Goal: Task Accomplishment & Management: Use online tool/utility

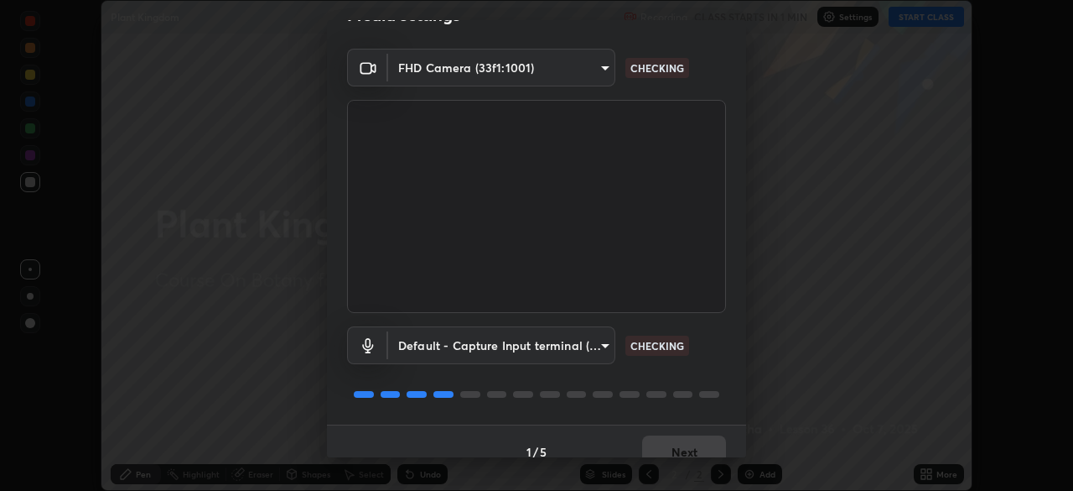
scroll to position [60, 0]
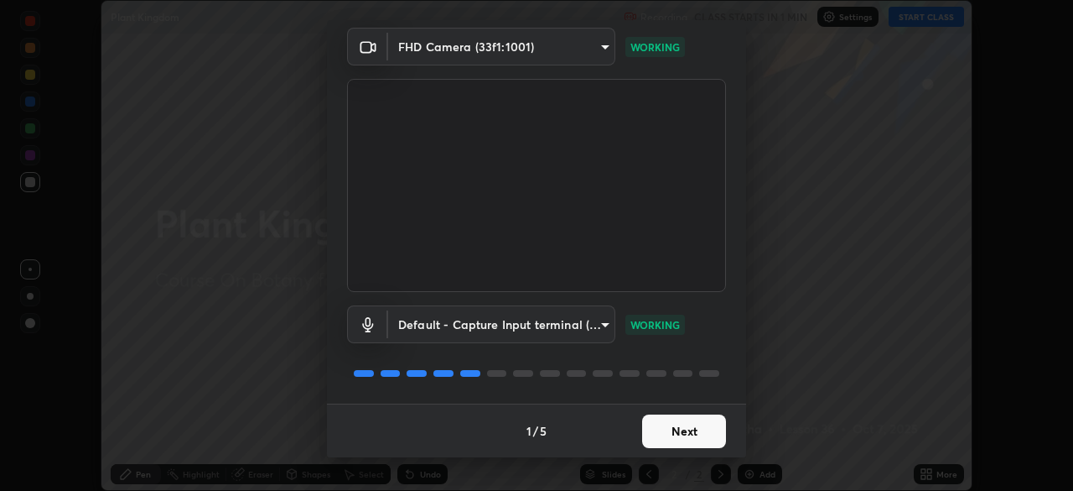
click at [672, 428] on button "Next" at bounding box center [684, 431] width 84 height 34
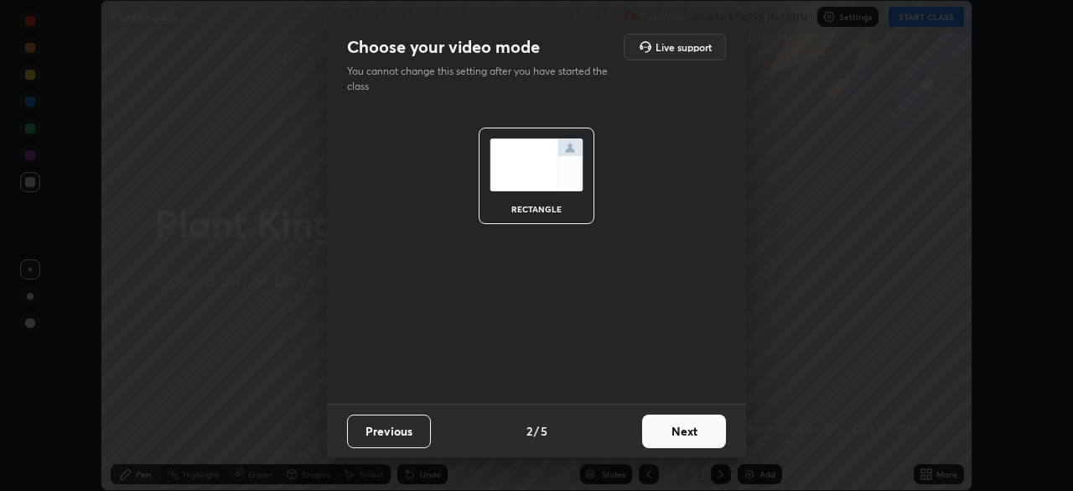
scroll to position [0, 0]
click at [687, 432] on button "Next" at bounding box center [684, 431] width 84 height 34
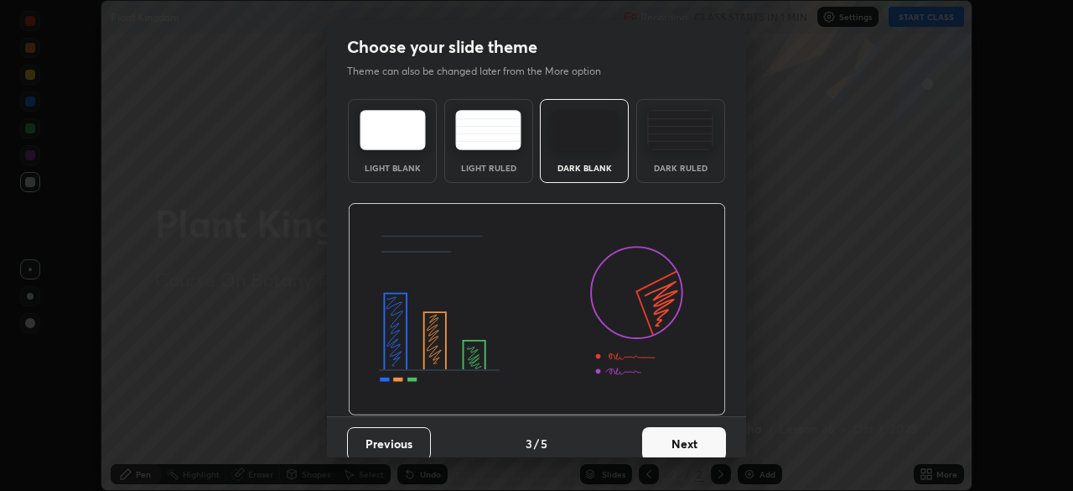
click at [708, 440] on button "Next" at bounding box center [684, 444] width 84 height 34
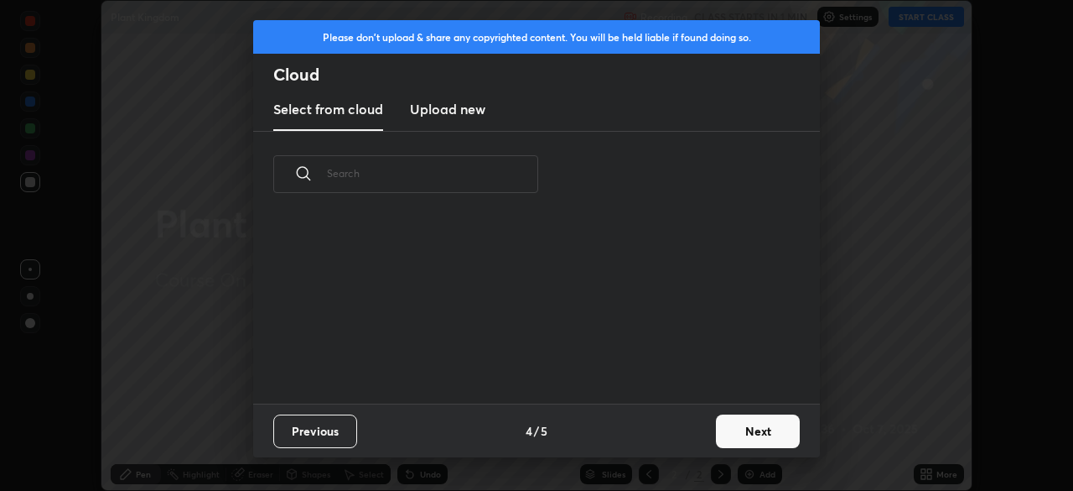
click at [734, 438] on button "Next" at bounding box center [758, 431] width 84 height 34
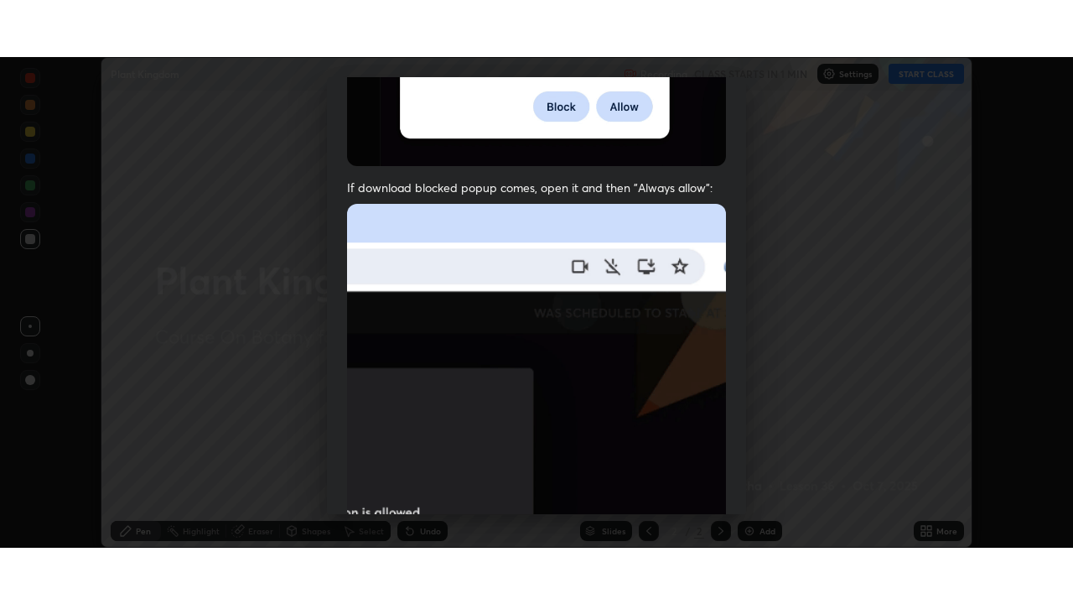
scroll to position [402, 0]
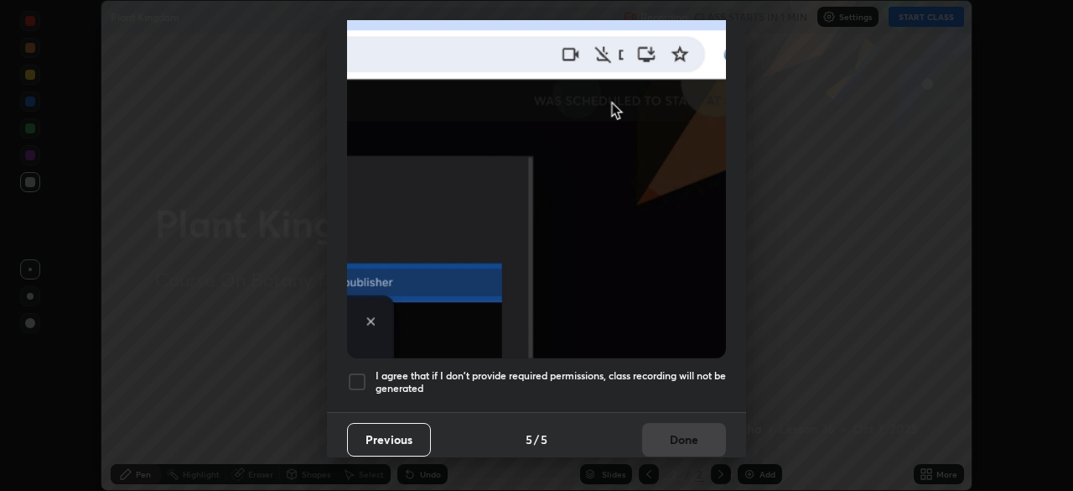
click at [357, 381] on div at bounding box center [357, 381] width 20 height 20
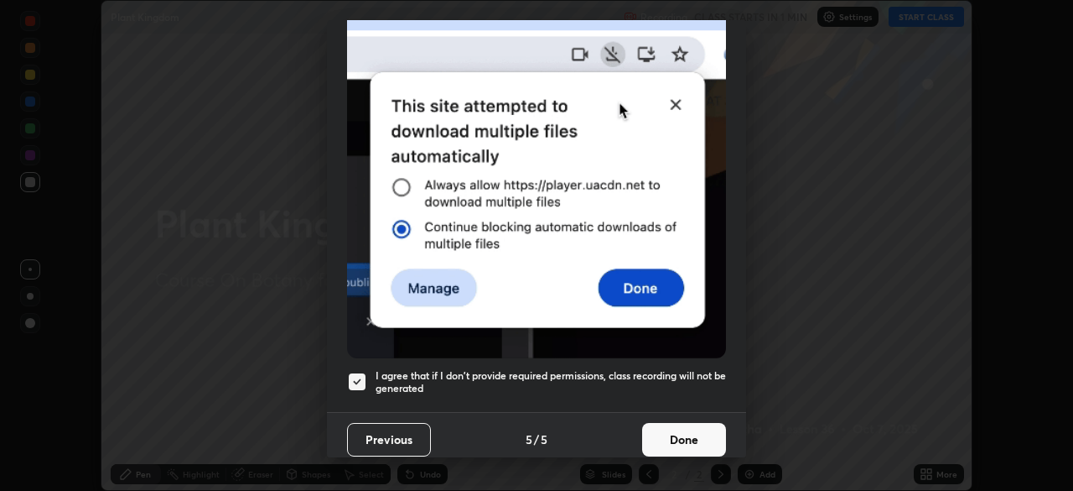
click at [675, 429] on button "Done" at bounding box center [684, 440] width 84 height 34
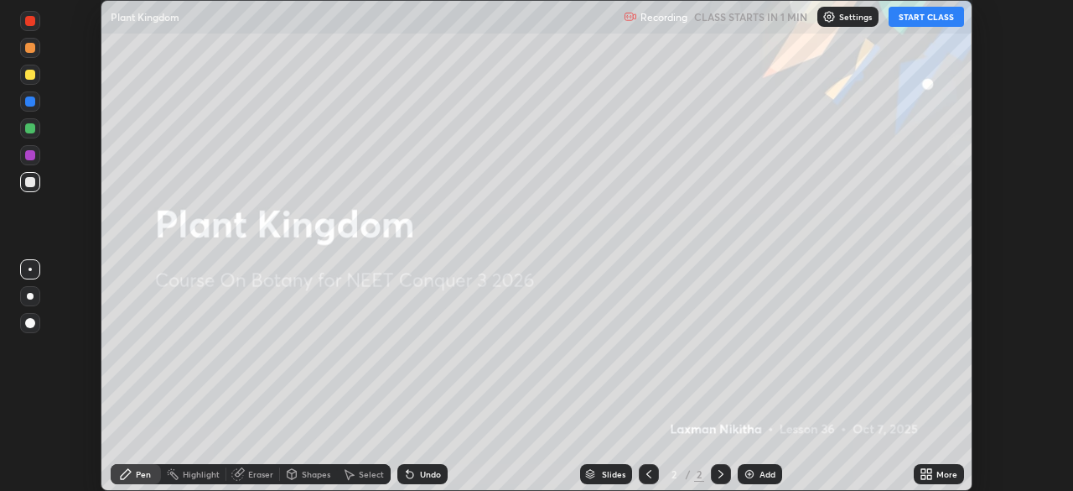
click at [923, 24] on button "START CLASS" at bounding box center [926, 17] width 75 height 20
click at [953, 477] on div "More" at bounding box center [947, 474] width 21 height 8
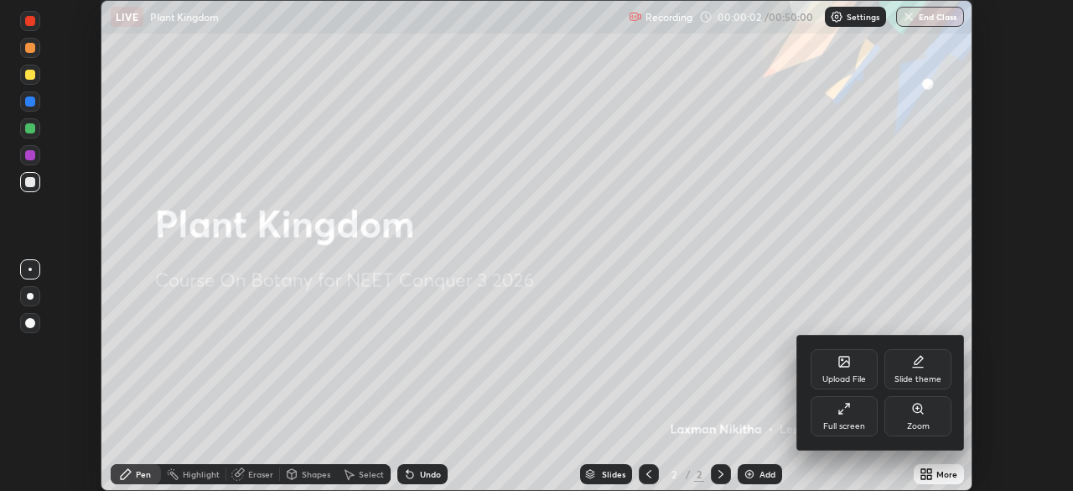
click at [857, 417] on div "Full screen" at bounding box center [844, 416] width 67 height 40
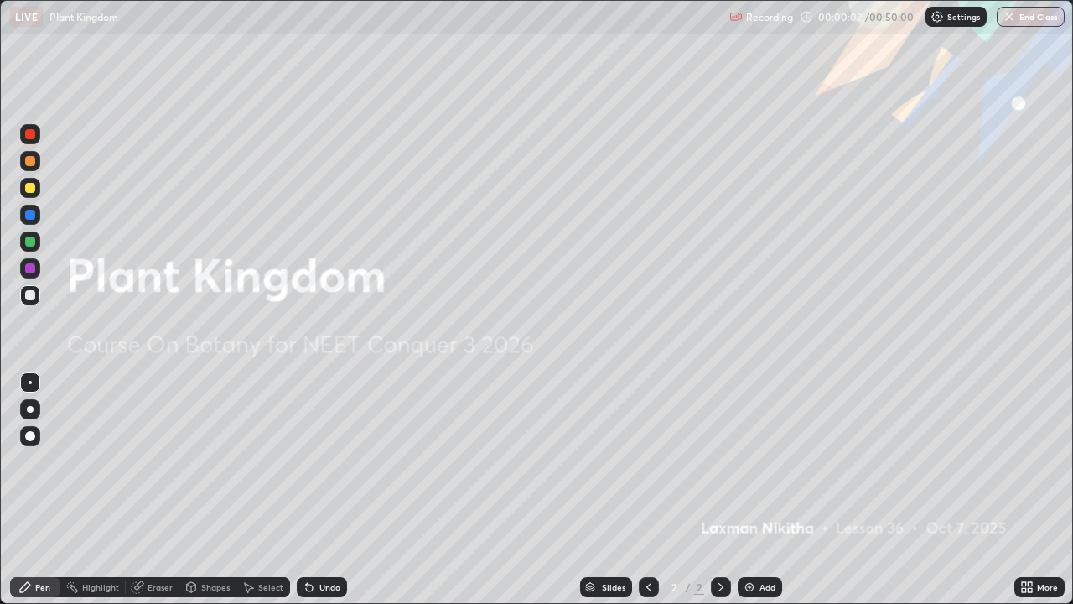
scroll to position [604, 1073]
click at [765, 490] on div "Add" at bounding box center [768, 587] width 16 height 8
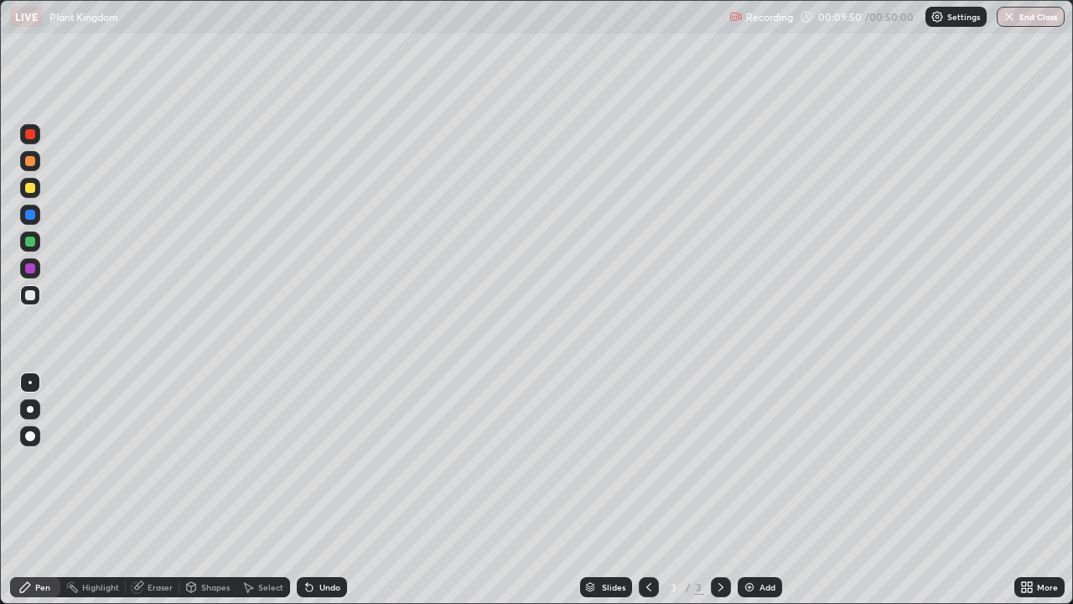
click at [168, 490] on div "Eraser" at bounding box center [160, 587] width 25 height 8
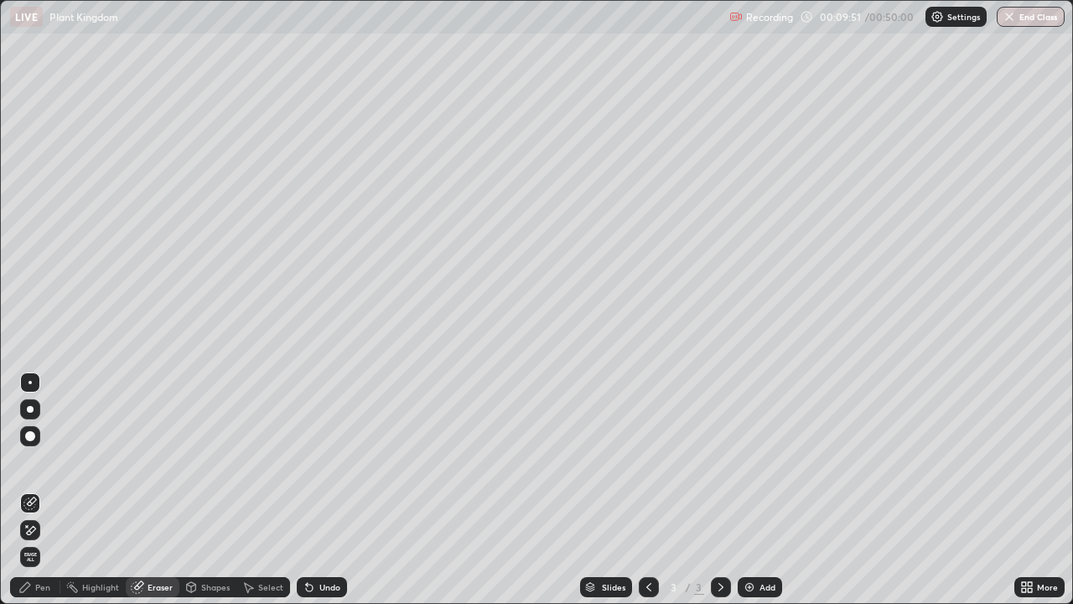
click at [47, 490] on div "Pen" at bounding box center [42, 587] width 15 height 8
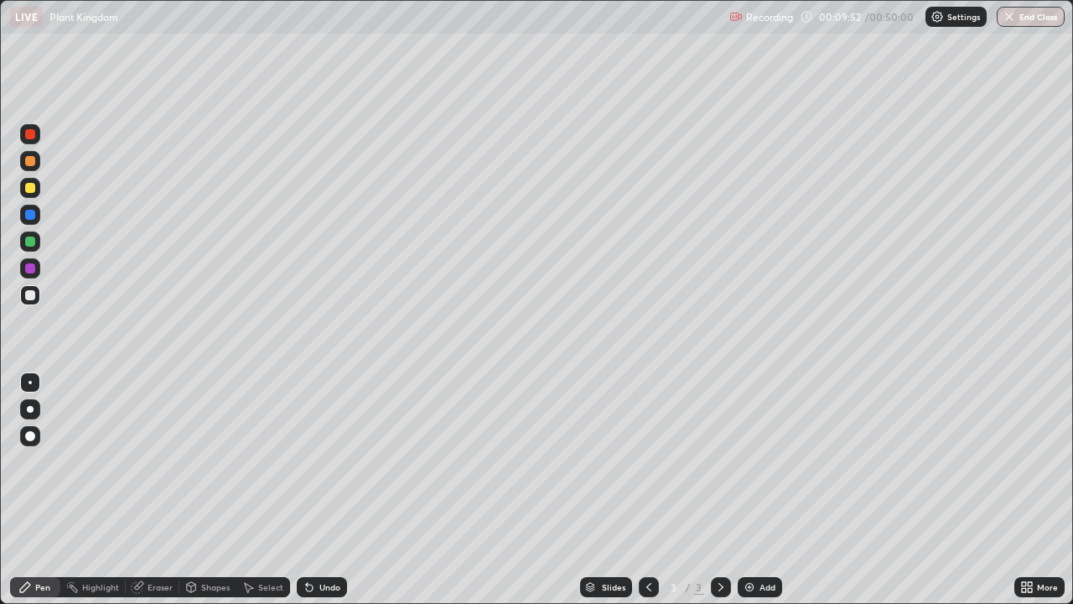
click at [30, 269] on div at bounding box center [30, 268] width 10 height 10
click at [31, 195] on div at bounding box center [30, 188] width 20 height 20
click at [324, 490] on div "Undo" at bounding box center [329, 587] width 21 height 8
click at [33, 217] on div at bounding box center [30, 215] width 10 height 10
click at [30, 269] on div at bounding box center [30, 268] width 10 height 10
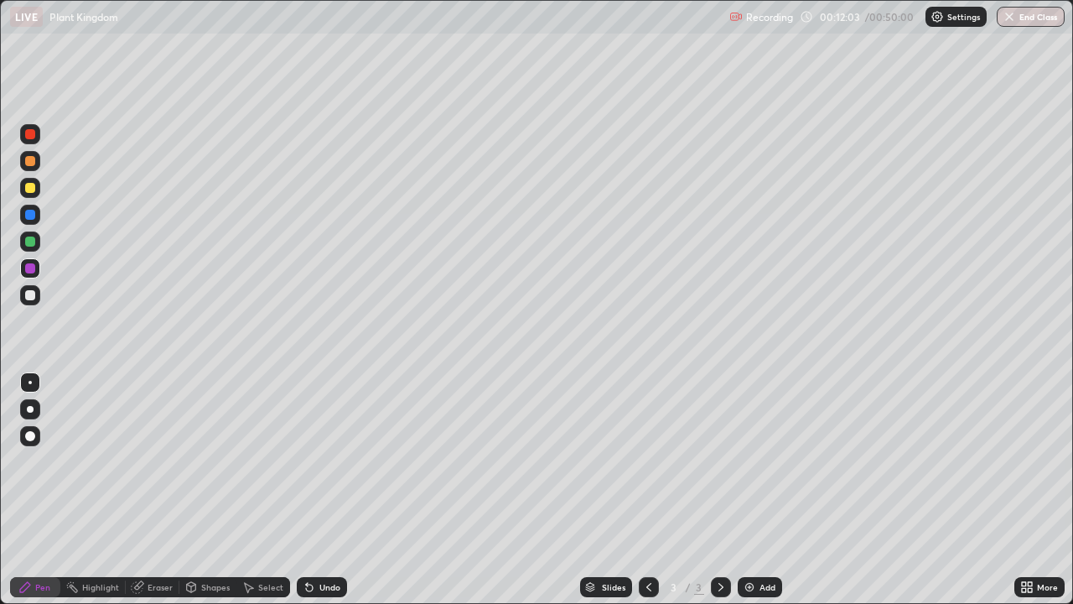
click at [30, 189] on div at bounding box center [30, 188] width 10 height 10
click at [341, 490] on div "Undo" at bounding box center [322, 587] width 50 height 20
click at [342, 490] on div "Undo" at bounding box center [322, 587] width 50 height 20
click at [30, 269] on div at bounding box center [30, 268] width 10 height 10
click at [33, 197] on div at bounding box center [30, 188] width 20 height 20
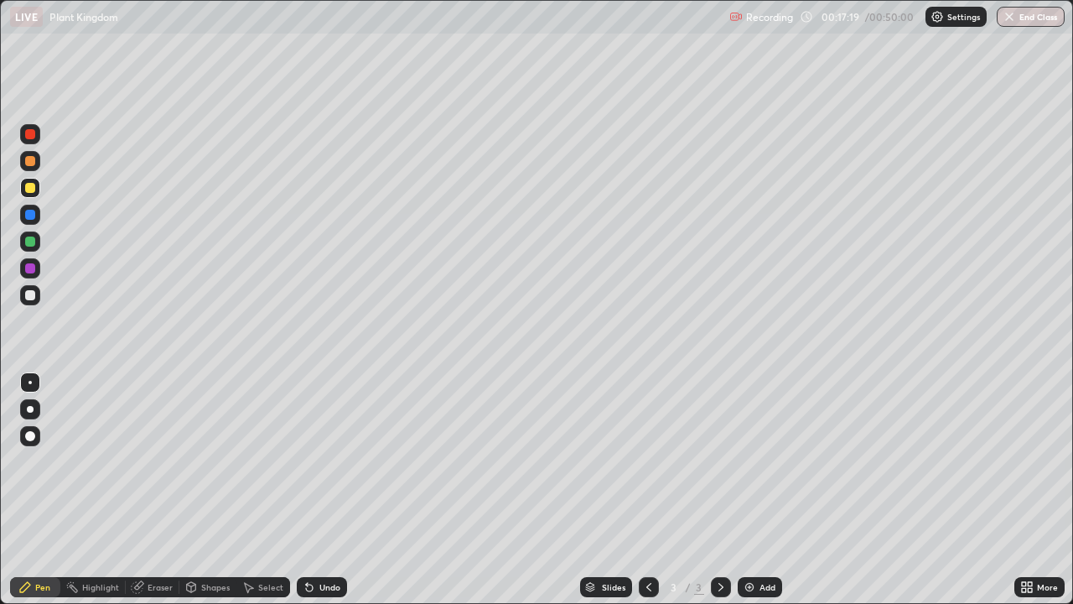
click at [341, 490] on div "Undo" at bounding box center [322, 587] width 50 height 20
click at [343, 490] on div "Undo" at bounding box center [322, 587] width 50 height 20
click at [35, 169] on div at bounding box center [30, 161] width 20 height 20
click at [333, 490] on div "Undo" at bounding box center [329, 587] width 21 height 8
click at [33, 221] on div at bounding box center [30, 215] width 20 height 20
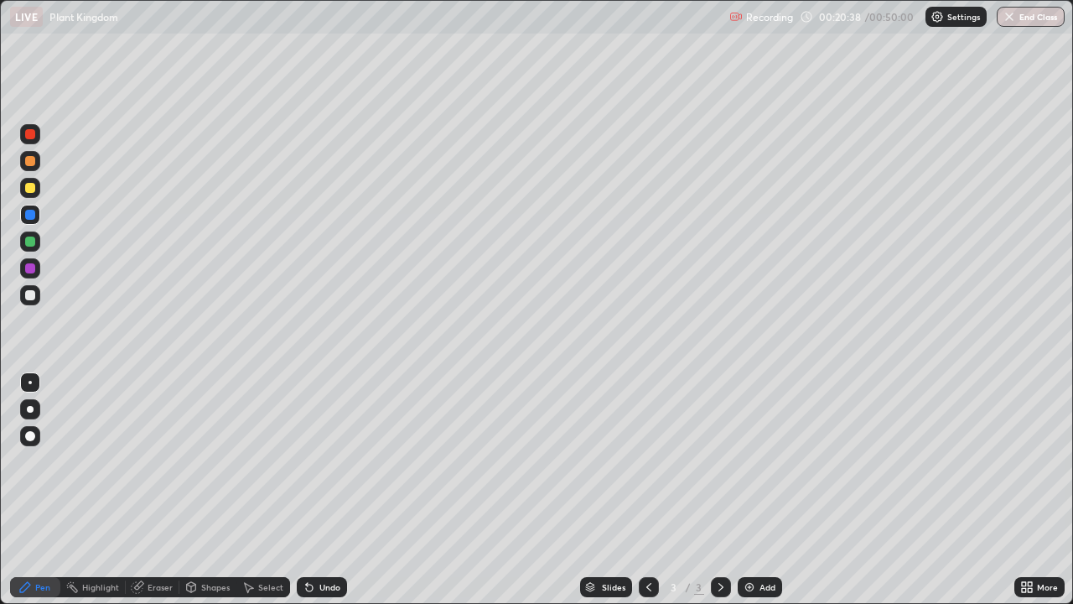
click at [766, 490] on div "Add" at bounding box center [768, 587] width 16 height 8
click at [30, 298] on div at bounding box center [30, 295] width 10 height 10
click at [30, 242] on div at bounding box center [30, 241] width 10 height 10
click at [35, 275] on div at bounding box center [30, 268] width 20 height 20
click at [30, 162] on div at bounding box center [30, 161] width 10 height 10
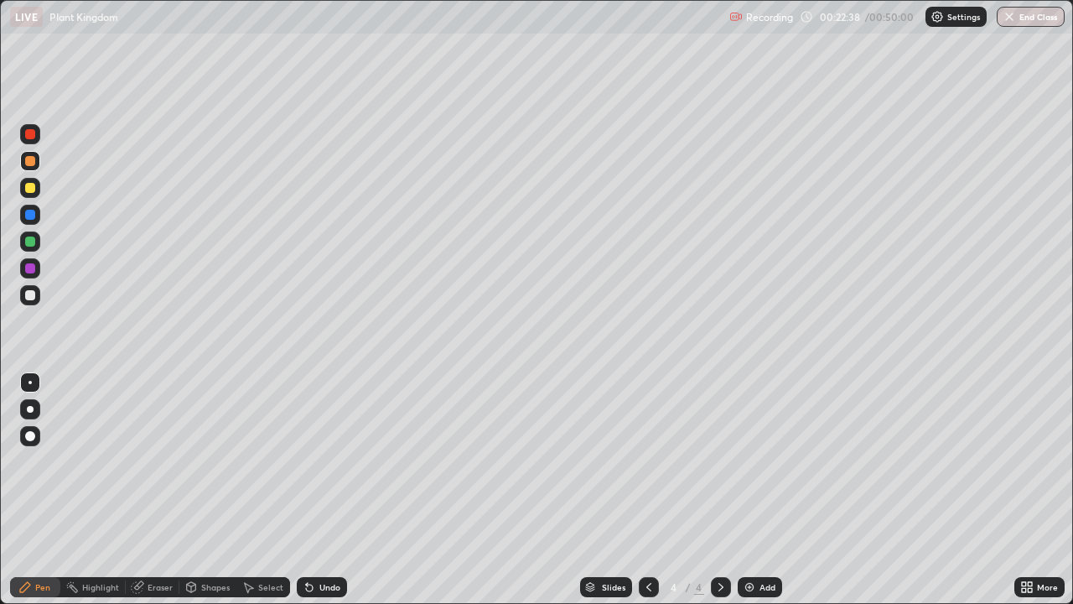
click at [33, 273] on div at bounding box center [30, 268] width 10 height 10
click at [332, 490] on div "Undo" at bounding box center [329, 587] width 21 height 8
click at [333, 490] on div "Undo" at bounding box center [329, 587] width 21 height 8
click at [33, 165] on div at bounding box center [30, 161] width 10 height 10
click at [339, 490] on div "Undo" at bounding box center [322, 587] width 50 height 20
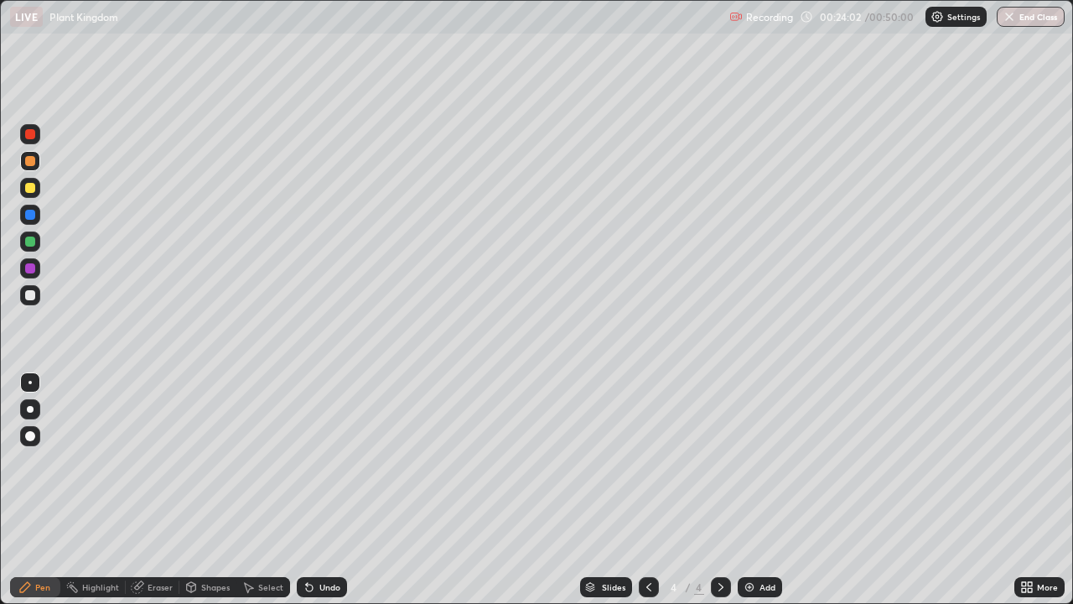
click at [340, 490] on div "Undo" at bounding box center [322, 587] width 50 height 20
click at [339, 490] on div "Undo" at bounding box center [322, 587] width 50 height 20
click at [33, 250] on div at bounding box center [30, 241] width 20 height 20
click at [755, 490] on div "Add" at bounding box center [760, 587] width 44 height 20
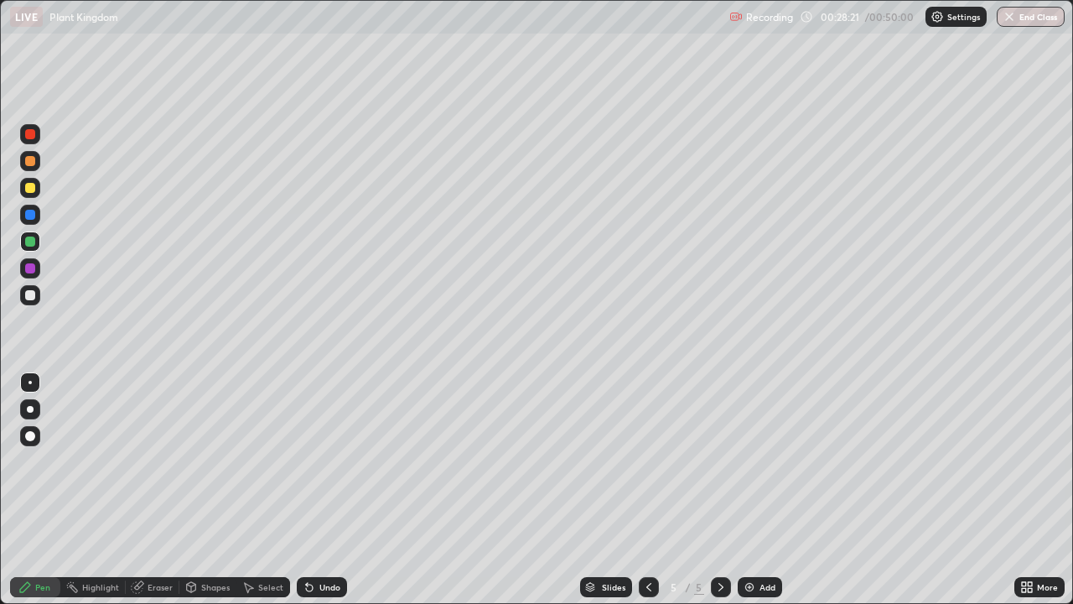
click at [32, 270] on div at bounding box center [30, 268] width 10 height 10
click at [34, 190] on div at bounding box center [30, 188] width 10 height 10
click at [33, 169] on div at bounding box center [30, 161] width 20 height 20
click at [33, 246] on div at bounding box center [30, 241] width 10 height 10
click at [33, 272] on div at bounding box center [30, 268] width 10 height 10
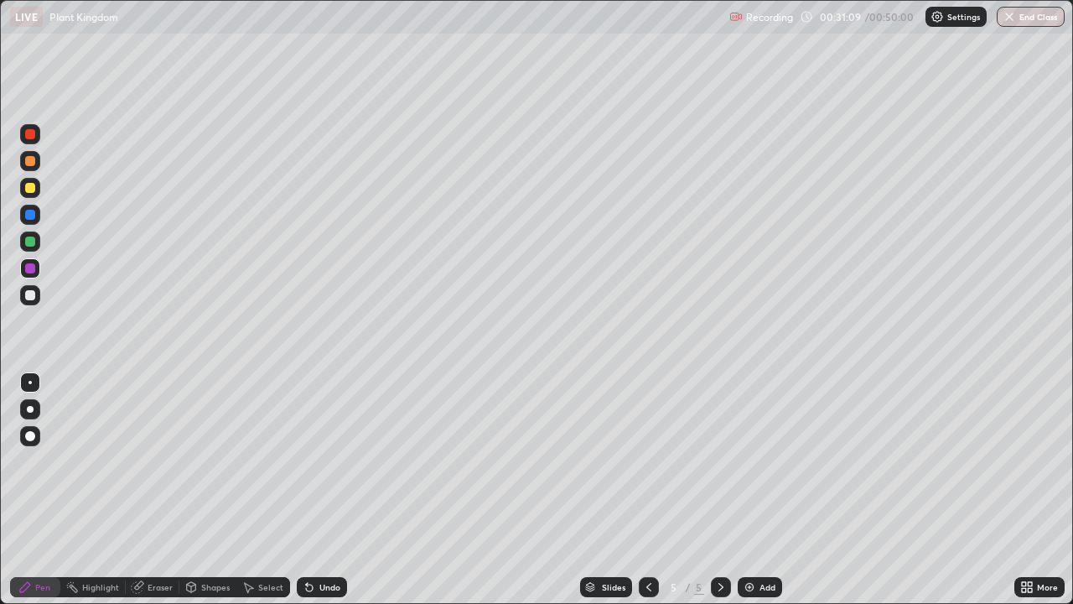
click at [35, 167] on div at bounding box center [30, 161] width 20 height 20
click at [29, 269] on div at bounding box center [30, 268] width 10 height 10
click at [29, 165] on div at bounding box center [30, 161] width 10 height 10
click at [37, 220] on div at bounding box center [30, 215] width 20 height 20
click at [755, 490] on div "Add" at bounding box center [760, 587] width 44 height 20
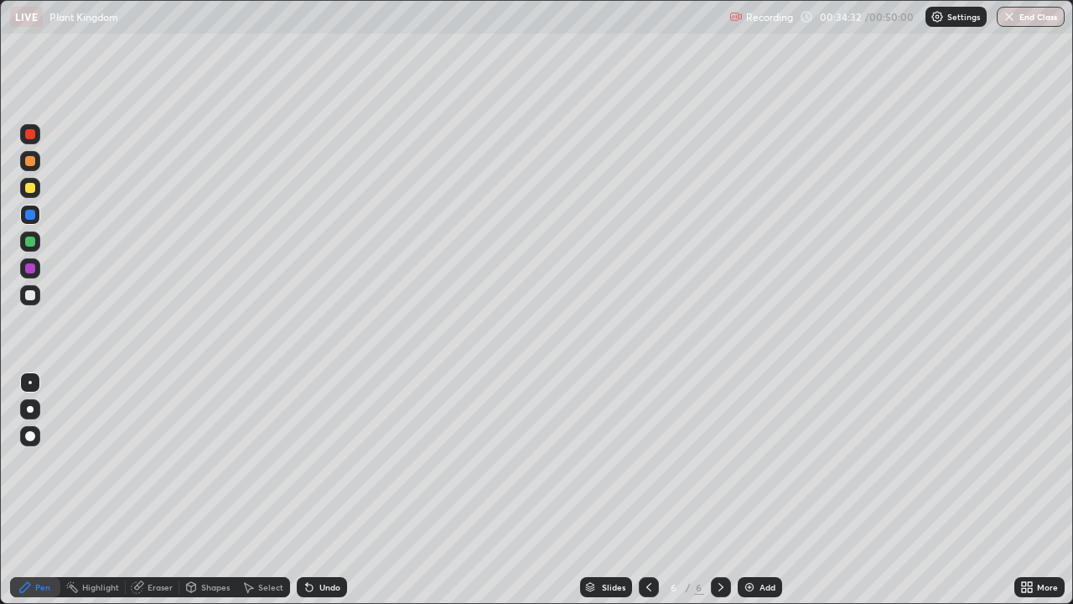
click at [647, 490] on icon at bounding box center [648, 586] width 13 height 13
click at [719, 490] on icon at bounding box center [720, 586] width 13 height 13
click at [30, 273] on div at bounding box center [30, 268] width 10 height 10
click at [33, 169] on div at bounding box center [30, 161] width 20 height 20
click at [33, 190] on div at bounding box center [30, 188] width 10 height 10
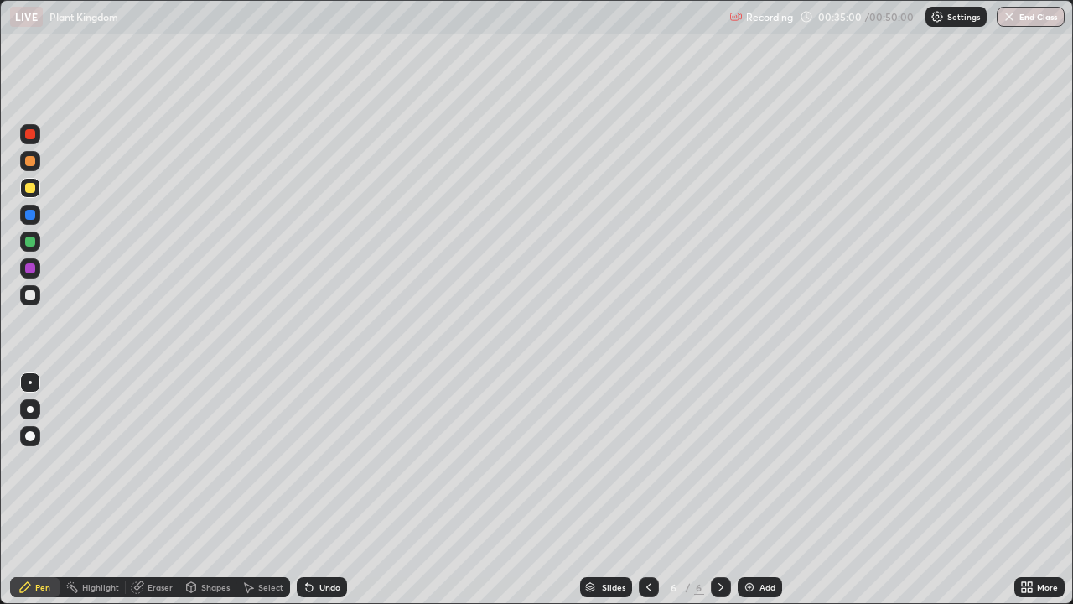
click at [323, 490] on div "Undo" at bounding box center [329, 587] width 21 height 8
click at [321, 490] on div "Undo" at bounding box center [329, 587] width 21 height 8
click at [34, 243] on div at bounding box center [30, 241] width 10 height 10
click at [29, 160] on div at bounding box center [30, 161] width 10 height 10
click at [31, 196] on div at bounding box center [30, 188] width 20 height 20
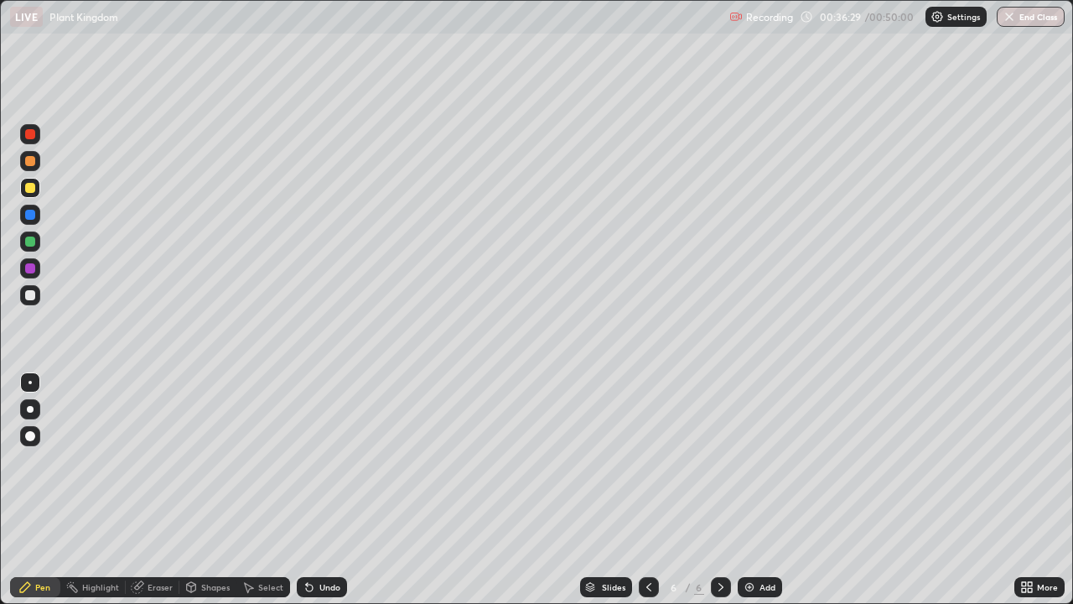
click at [33, 244] on div at bounding box center [30, 241] width 10 height 10
click at [30, 189] on div at bounding box center [30, 188] width 10 height 10
click at [30, 162] on div at bounding box center [30, 161] width 10 height 10
click at [647, 490] on icon at bounding box center [648, 586] width 13 height 13
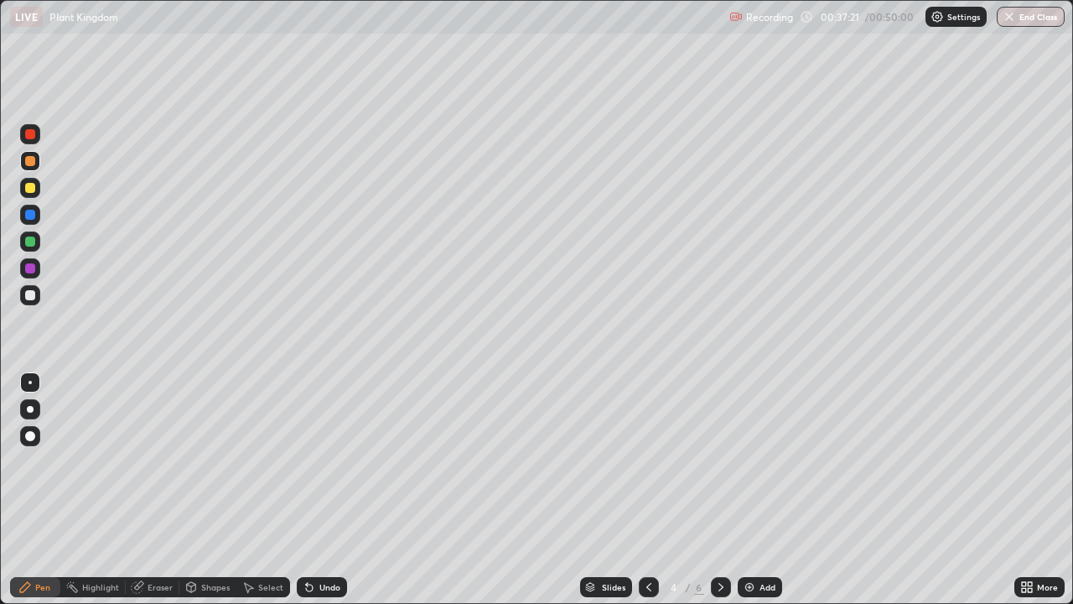
click at [649, 490] on icon at bounding box center [648, 586] width 13 height 13
click at [645, 490] on icon at bounding box center [648, 586] width 13 height 13
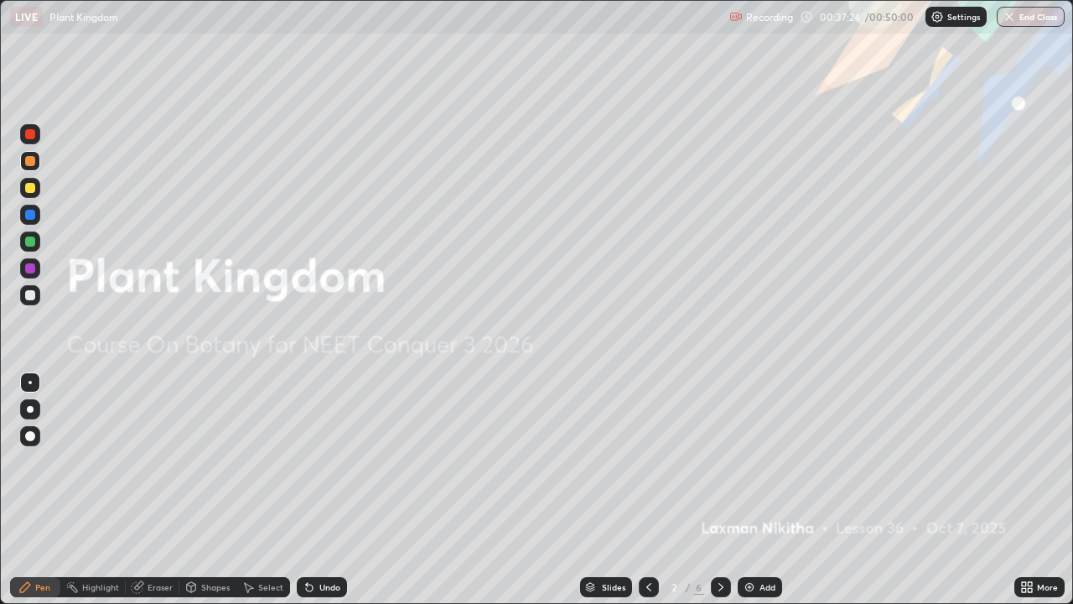
click at [719, 490] on icon at bounding box center [720, 586] width 13 height 13
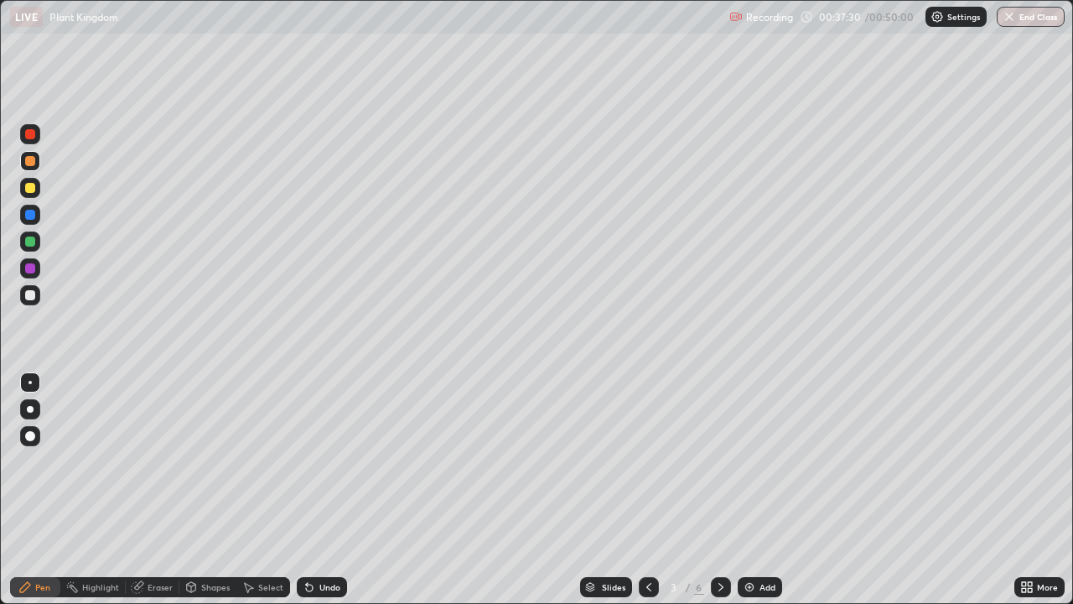
click at [719, 490] on icon at bounding box center [720, 586] width 13 height 13
click at [714, 490] on icon at bounding box center [720, 586] width 13 height 13
click at [719, 490] on icon at bounding box center [720, 586] width 13 height 13
click at [34, 271] on div at bounding box center [30, 268] width 10 height 10
click at [29, 164] on div at bounding box center [30, 161] width 10 height 10
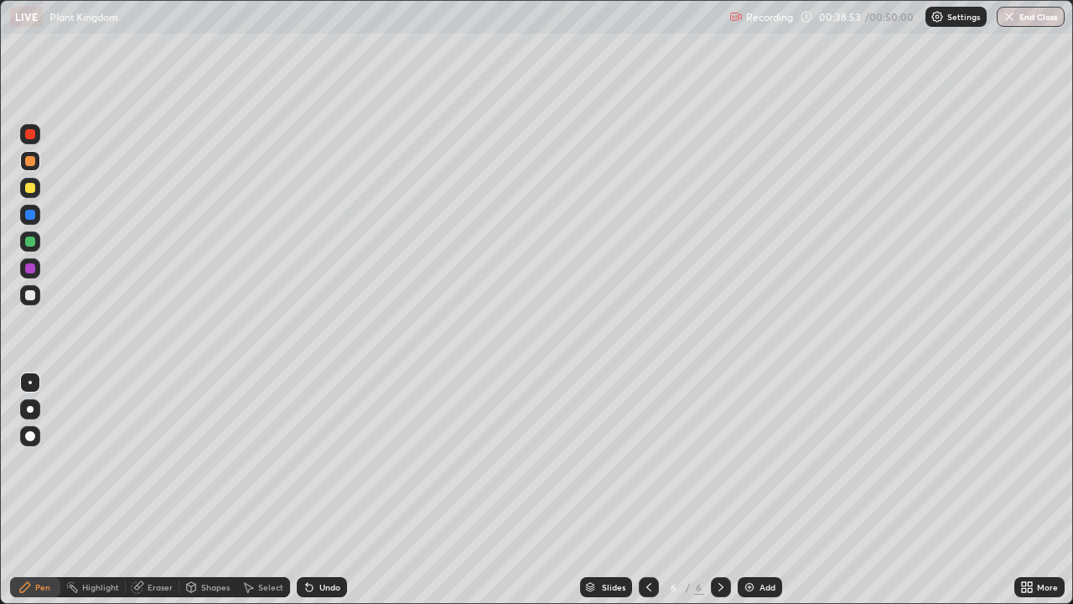
click at [29, 221] on div at bounding box center [30, 215] width 20 height 20
click at [755, 490] on div "Add" at bounding box center [760, 587] width 44 height 20
click at [30, 269] on div at bounding box center [30, 268] width 10 height 10
click at [34, 169] on div at bounding box center [30, 161] width 20 height 20
click at [34, 245] on div at bounding box center [30, 241] width 10 height 10
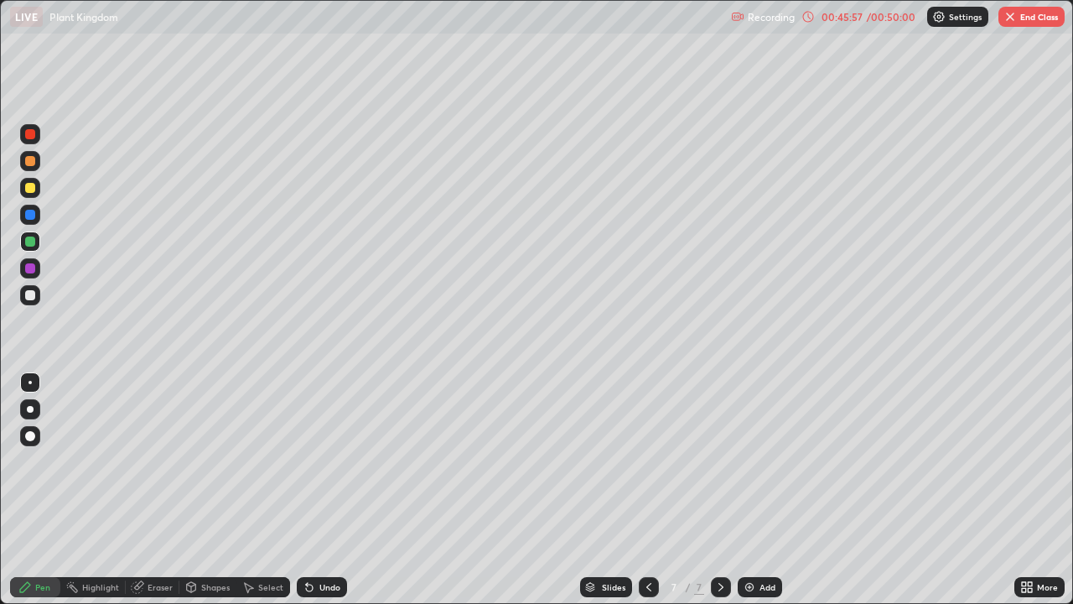
click at [34, 217] on div at bounding box center [30, 215] width 10 height 10
click at [33, 165] on div at bounding box center [30, 161] width 10 height 10
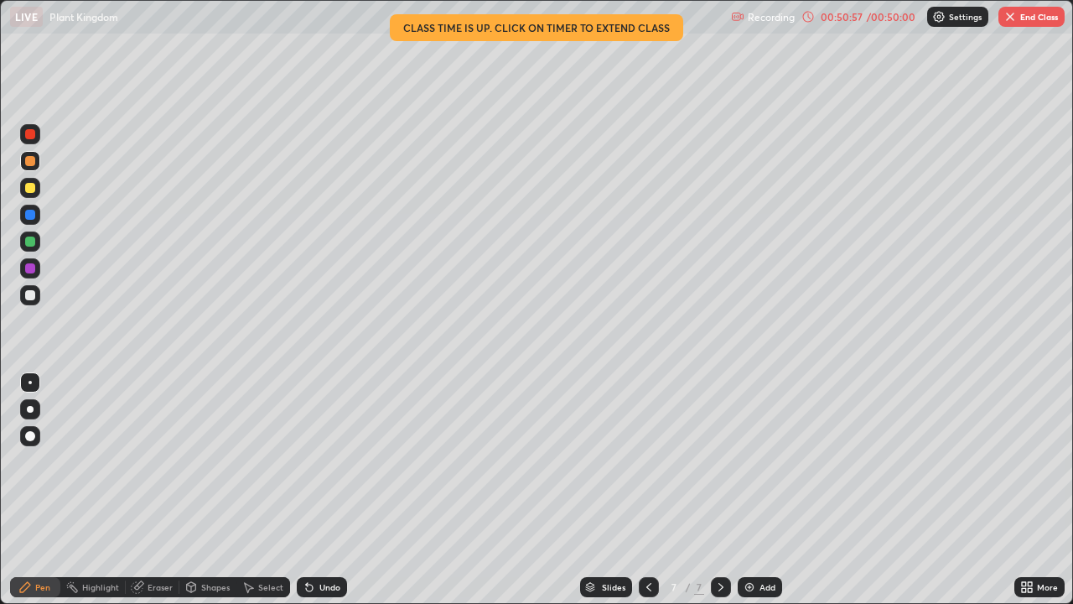
click at [1023, 23] on button "End Class" at bounding box center [1032, 17] width 66 height 20
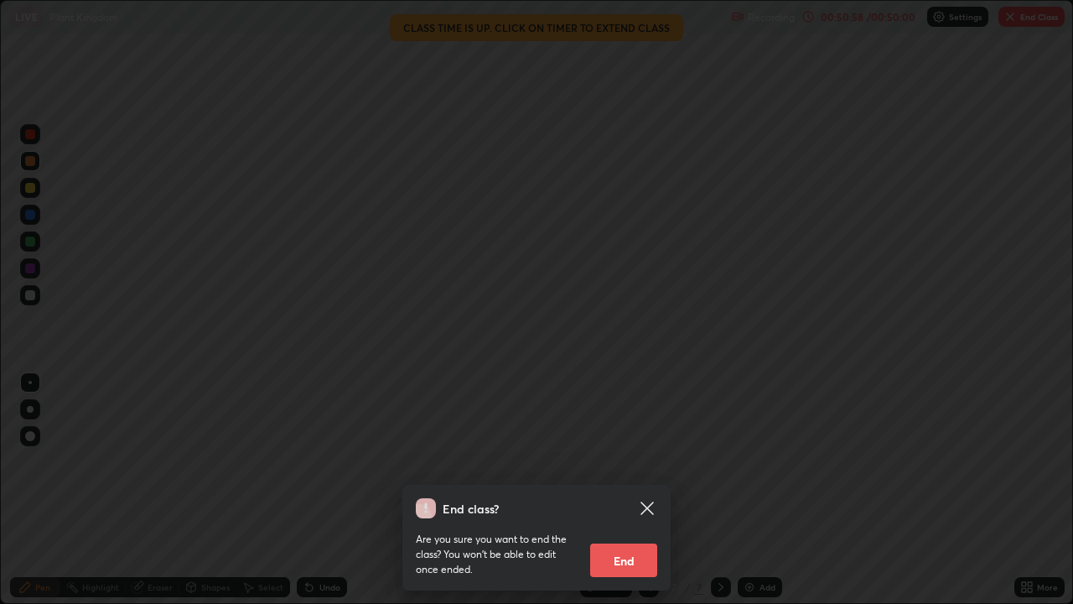
click at [637, 490] on button "End" at bounding box center [623, 560] width 67 height 34
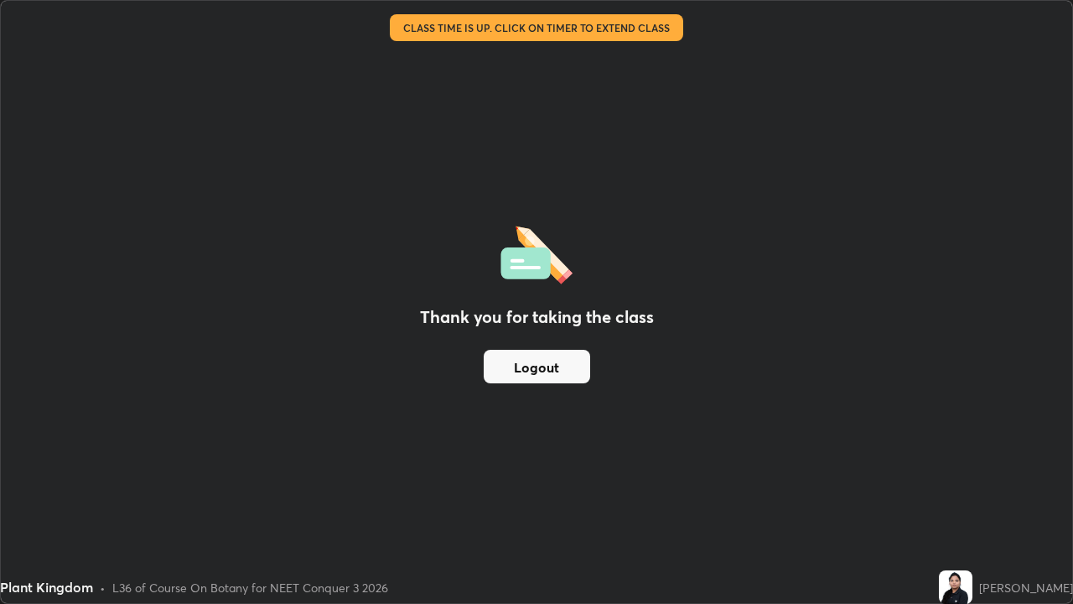
click at [612, 385] on div "Thank you for taking the class Logout" at bounding box center [537, 302] width 1072 height 602
click at [572, 353] on button "Logout" at bounding box center [537, 367] width 106 height 34
click at [562, 379] on button "Logout" at bounding box center [537, 367] width 106 height 34
